Goal: Transaction & Acquisition: Purchase product/service

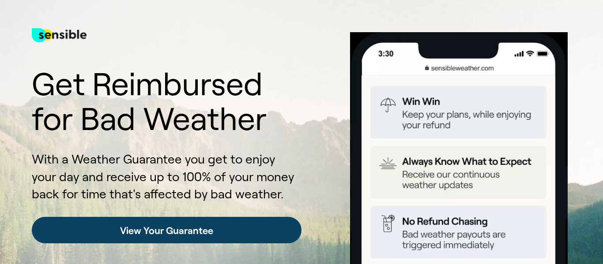
click at [163, 233] on link "View Your Guarantee" at bounding box center [167, 230] width 270 height 26
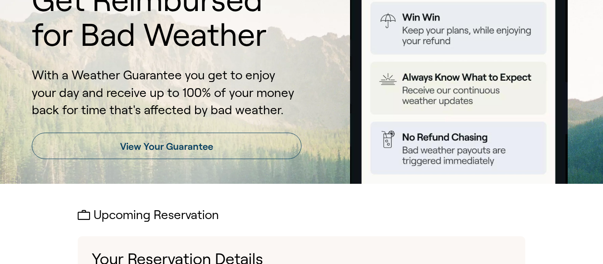
scroll to position [76, 0]
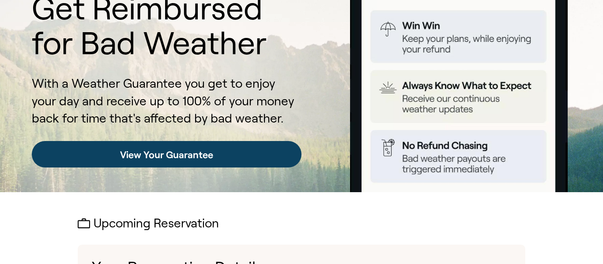
click at [168, 158] on link "View Your Guarantee" at bounding box center [167, 154] width 270 height 26
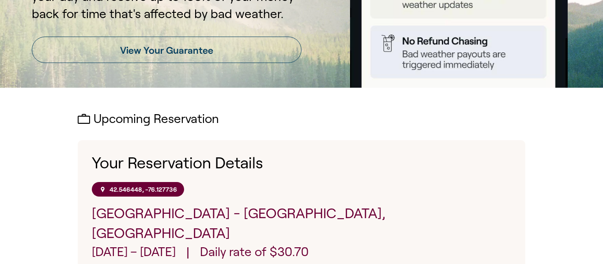
scroll to position [0, 0]
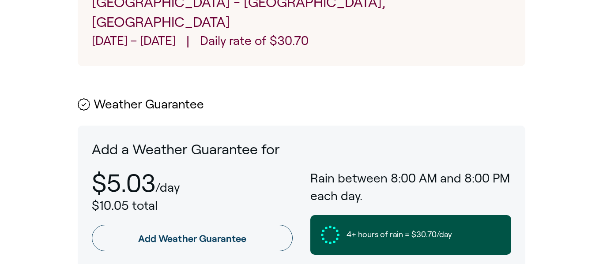
scroll to position [395, 0]
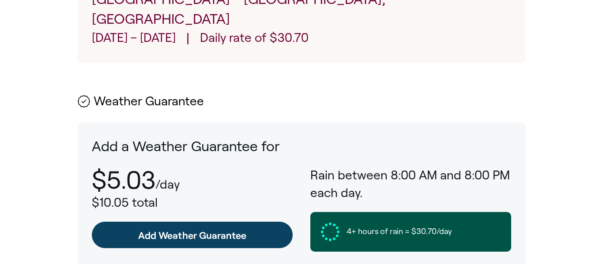
click at [237, 222] on link "Add Weather Guarantee" at bounding box center [192, 235] width 201 height 26
